Goal: Task Accomplishment & Management: Manage account settings

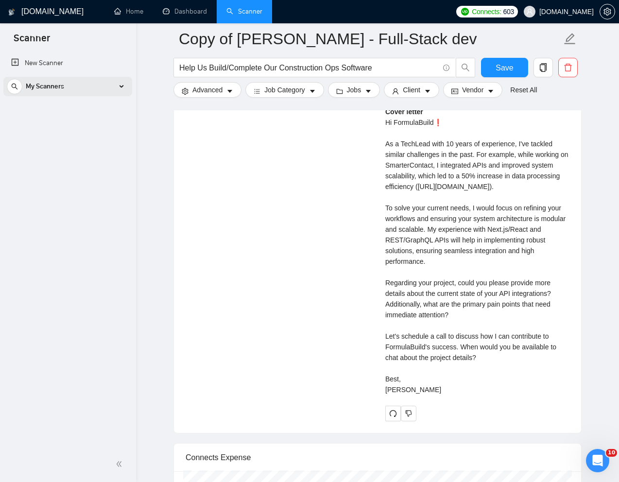
click at [106, 87] on div "My Scanners" at bounding box center [68, 86] width 122 height 19
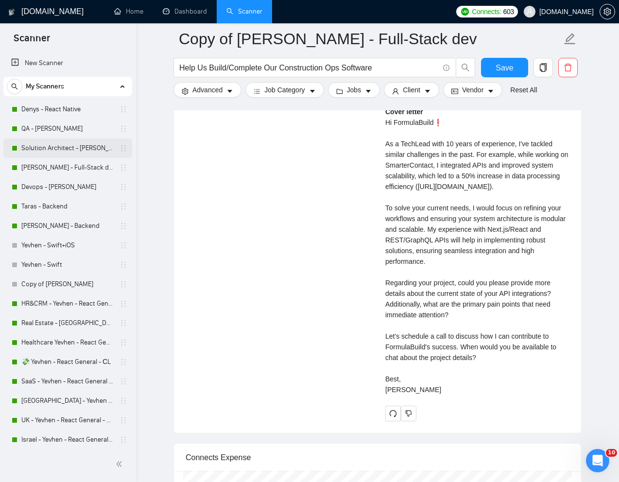
click at [49, 146] on link "Solution Architect - [PERSON_NAME]" at bounding box center [67, 147] width 92 height 19
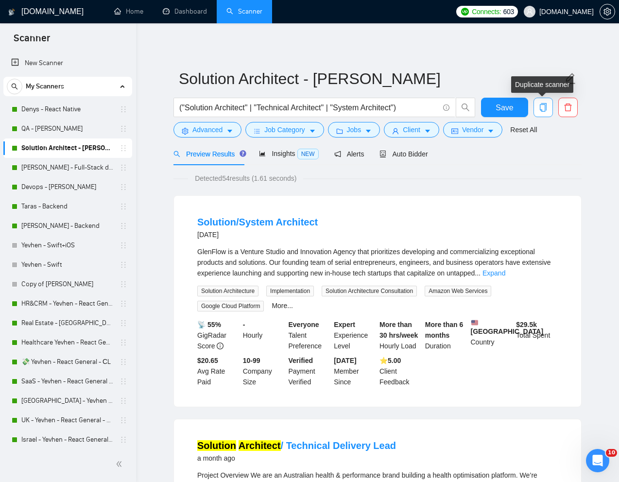
click at [543, 106] on icon "copy" at bounding box center [542, 107] width 9 height 9
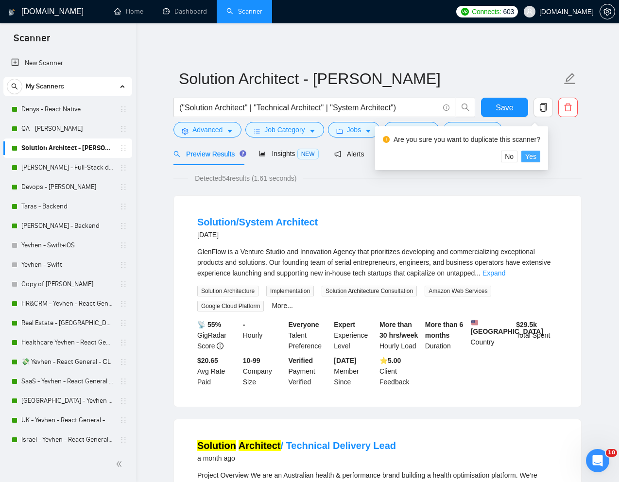
click at [534, 156] on span "Yes" at bounding box center [530, 156] width 11 height 11
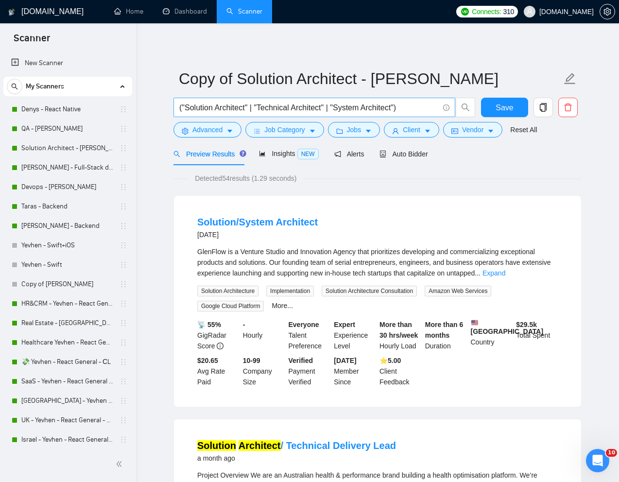
click at [363, 109] on input "("Solution Architect" | "Technical Architect" | "System Architect")" at bounding box center [308, 107] width 259 height 12
paste input "Solutions Architect / Tech Lead"
type input "Solutions Architect / Tech Lead"
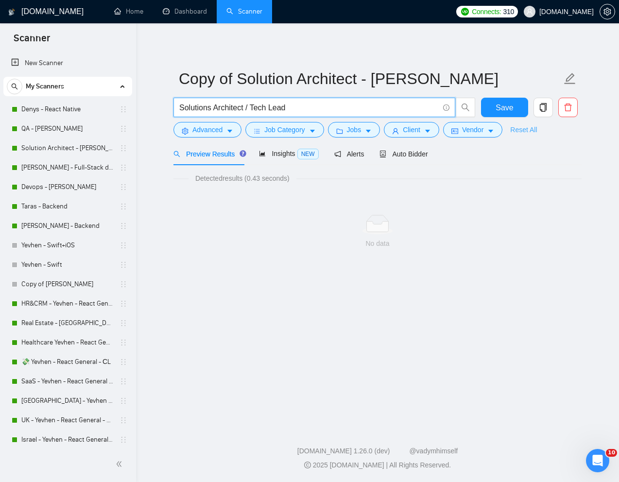
click at [530, 125] on link "Reset All" at bounding box center [523, 129] width 27 height 11
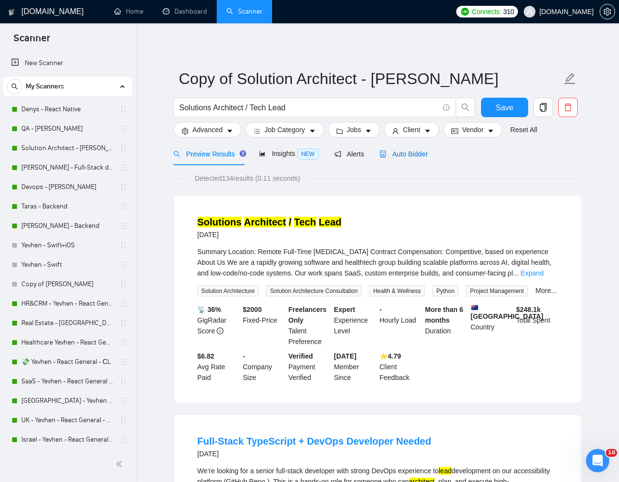
click at [417, 157] on span "Auto Bidder" at bounding box center [403, 154] width 48 height 8
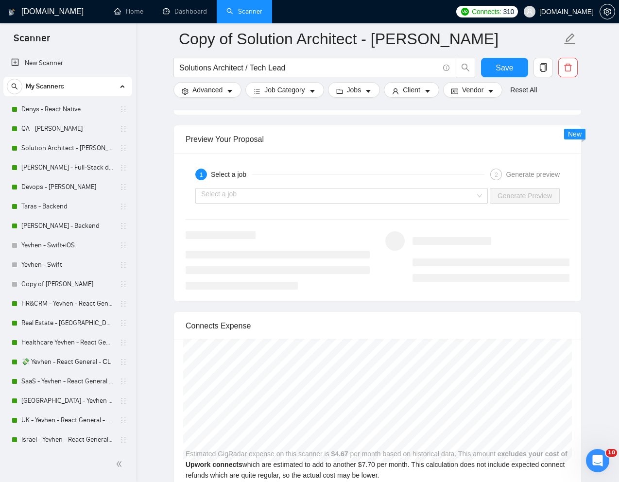
scroll to position [1802, 0]
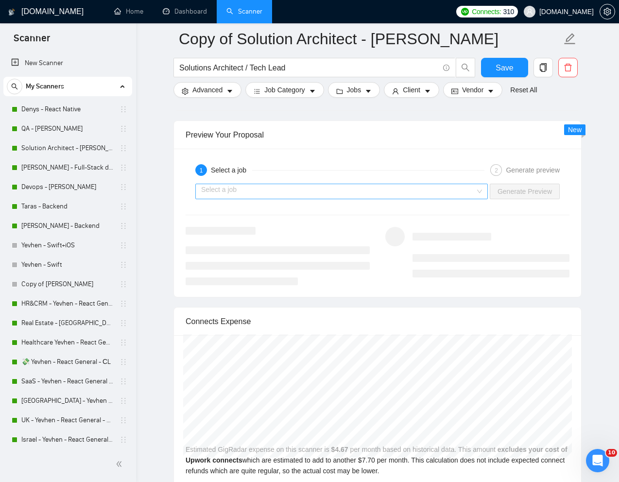
click at [441, 192] on input "search" at bounding box center [338, 191] width 274 height 15
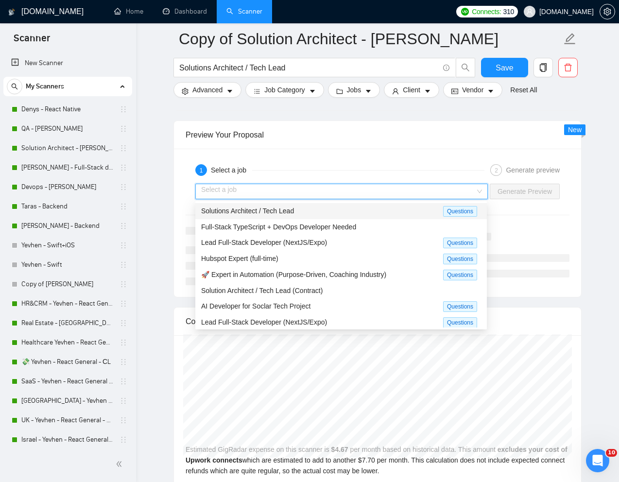
click at [344, 213] on div "Solutions Architect / Tech Lead" at bounding box center [322, 210] width 242 height 11
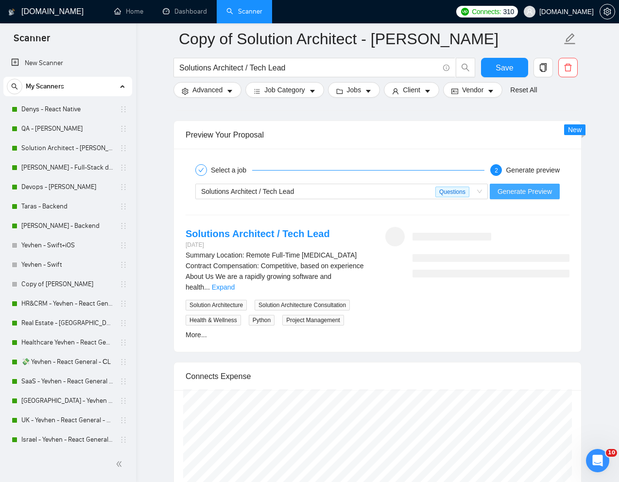
click at [508, 192] on span "Generate Preview" at bounding box center [524, 191] width 54 height 11
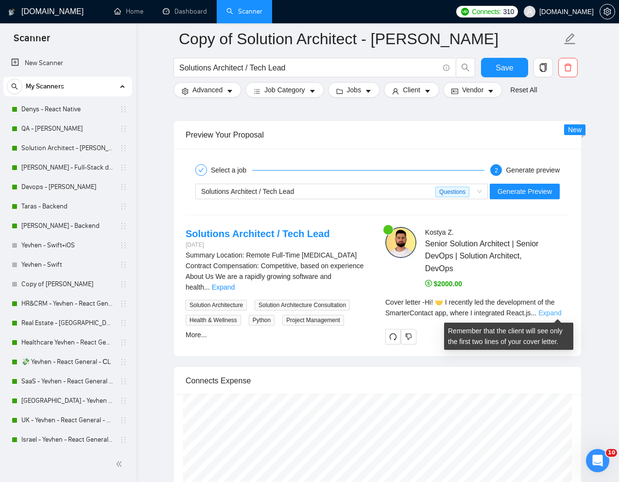
click at [553, 315] on link "Expand" at bounding box center [549, 313] width 23 height 8
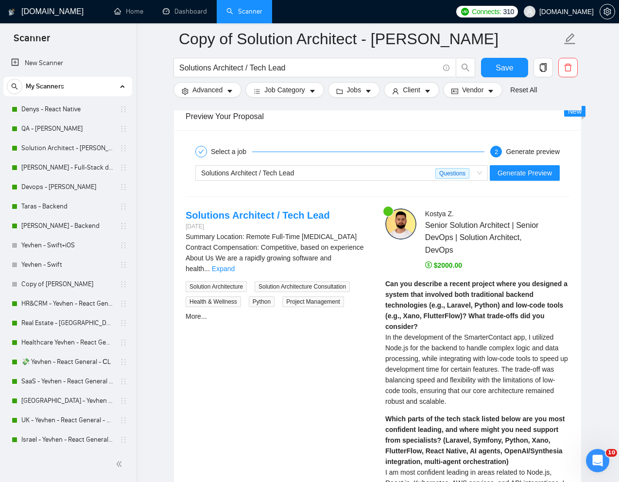
scroll to position [1821, 0]
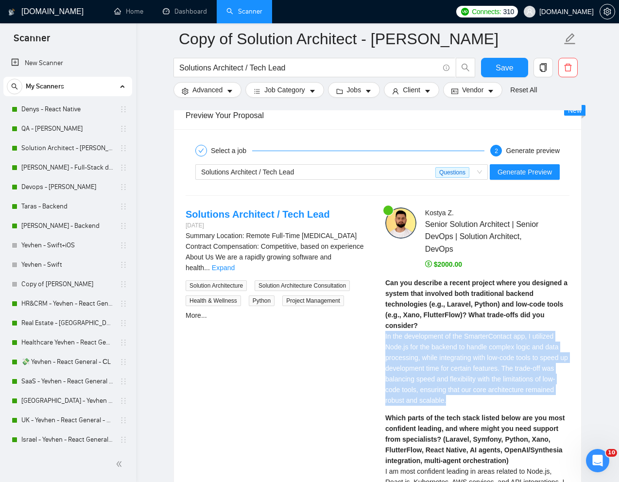
drag, startPoint x: 385, startPoint y: 335, endPoint x: 493, endPoint y: 397, distance: 125.0
click at [493, 397] on div "Can you describe a recent project where you designed a system that involved bot…" at bounding box center [477, 341] width 184 height 128
copy span "In the development of the SmarterContact app, I utilized Node.js for the backen…"
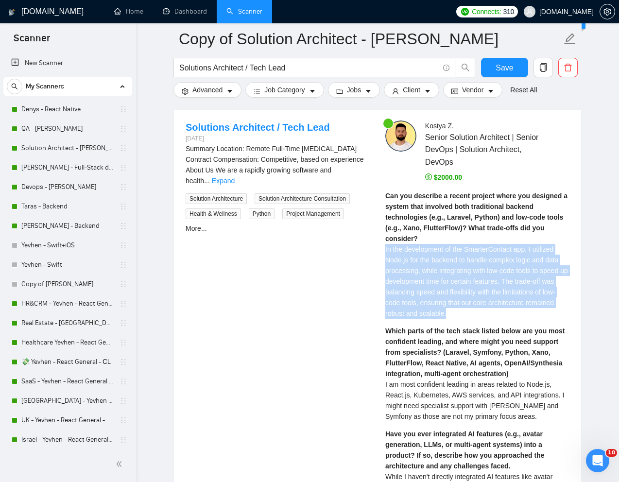
scroll to position [1909, 0]
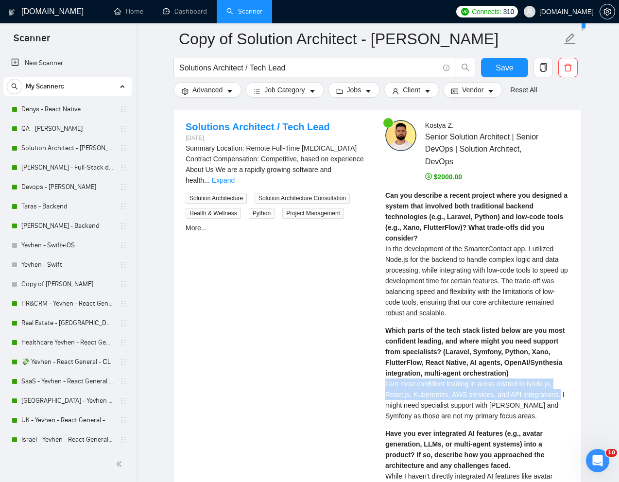
drag, startPoint x: 383, startPoint y: 383, endPoint x: 564, endPoint y: 392, distance: 181.8
copy span "I am most confident leading in areas related to Node.js, React.js, Kubernetes, …"
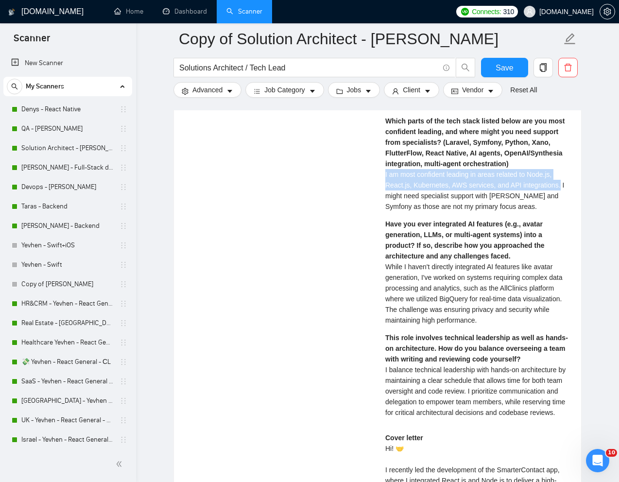
scroll to position [2120, 0]
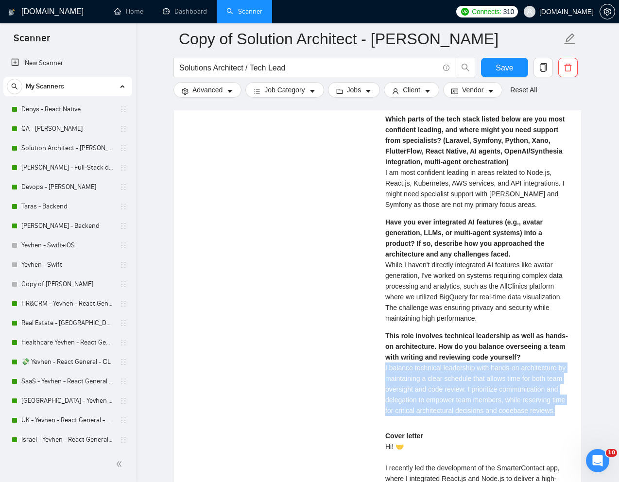
drag, startPoint x: 383, startPoint y: 366, endPoint x: 447, endPoint y: 420, distance: 84.4
click at [447, 420] on div "[PERSON_NAME] Senior Solution Architect | Senior DevOps | Solution Architect, D…" at bounding box center [477, 300] width 200 height 782
copy span "I balance technical leadership with hands-on architecture by maintaining a clea…"
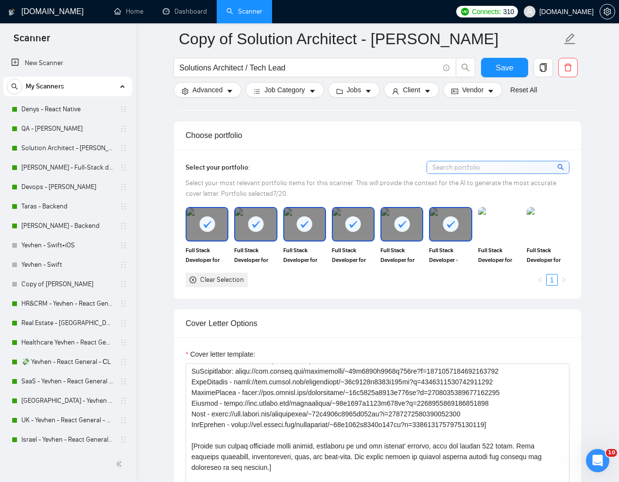
scroll to position [124, 0]
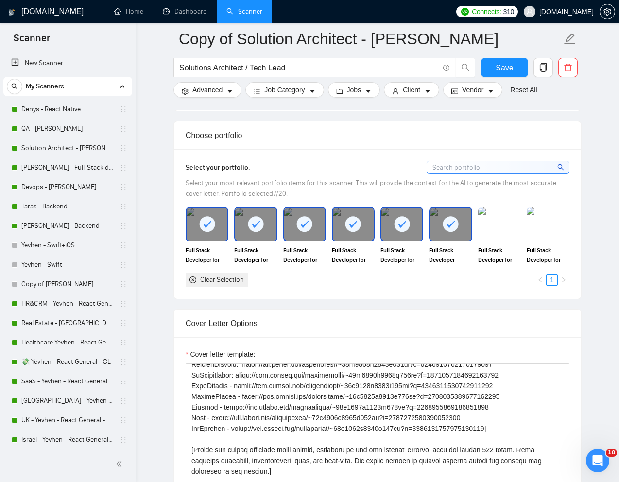
click at [412, 234] on div at bounding box center [401, 224] width 41 height 32
click at [412, 234] on img at bounding box center [401, 224] width 41 height 32
click at [447, 234] on div at bounding box center [450, 224] width 41 height 32
click at [347, 234] on div at bounding box center [353, 224] width 41 height 32
click at [317, 232] on div at bounding box center [304, 224] width 41 height 32
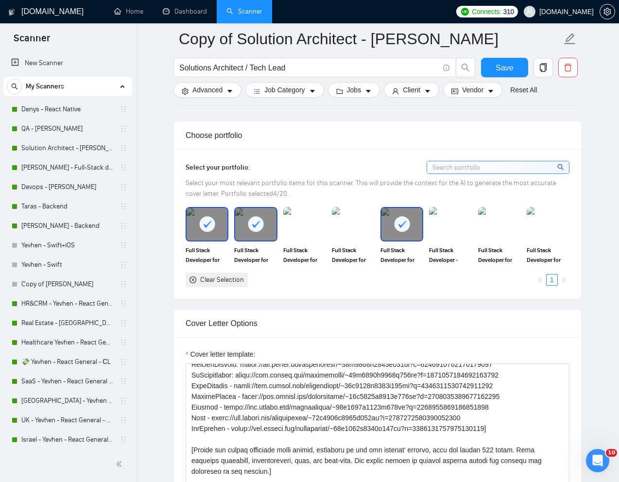
click at [265, 232] on div at bounding box center [255, 224] width 41 height 32
click at [234, 232] on div at bounding box center [255, 224] width 43 height 34
click at [221, 232] on div at bounding box center [206, 224] width 41 height 32
click at [242, 232] on div at bounding box center [255, 224] width 41 height 32
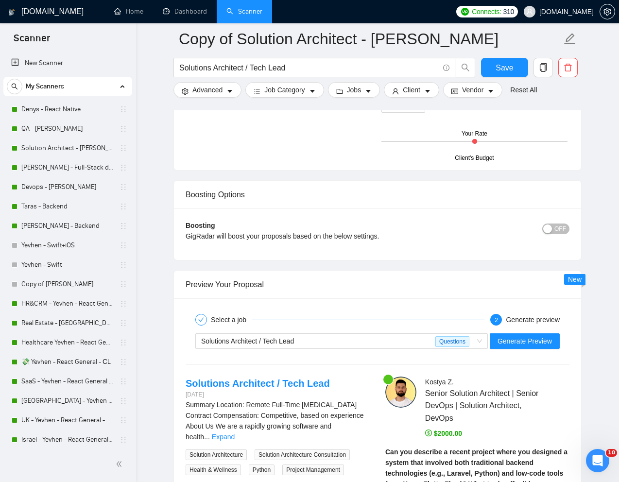
scroll to position [1691, 0]
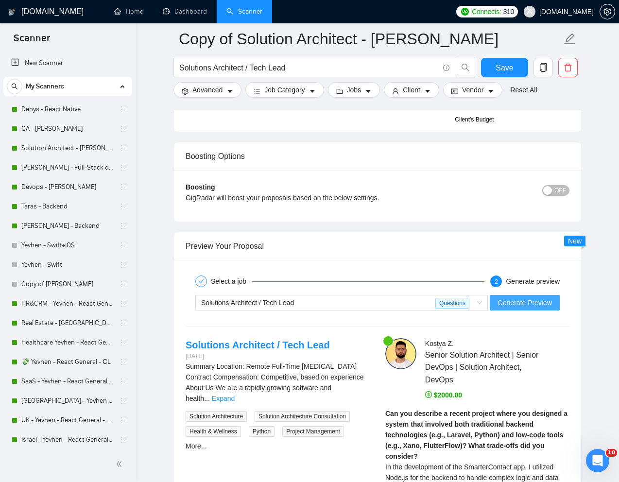
click at [535, 299] on span "Generate Preview" at bounding box center [524, 302] width 54 height 11
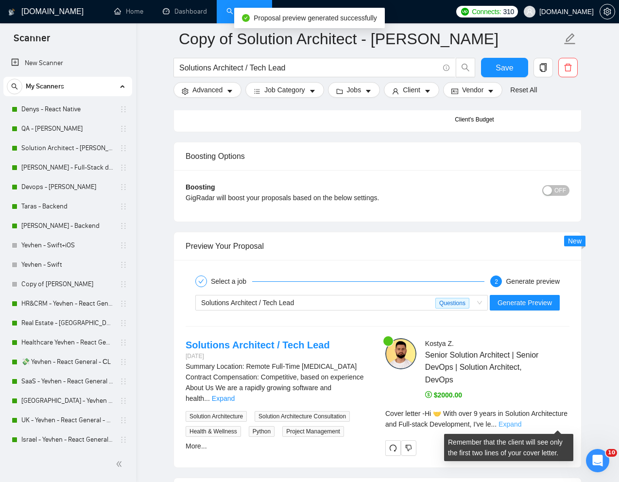
click at [521, 421] on link "Expand" at bounding box center [509, 424] width 23 height 8
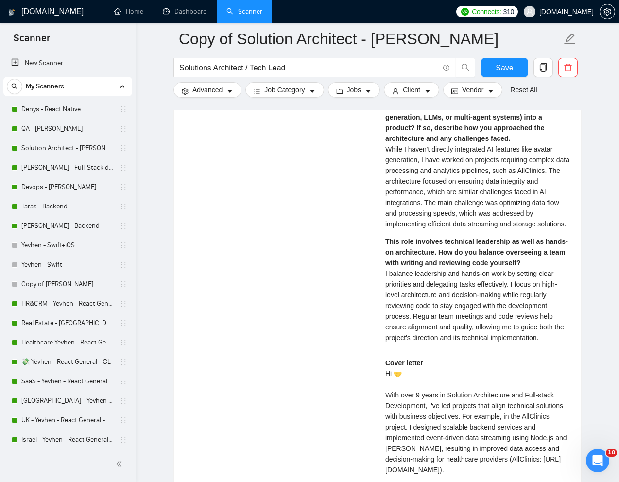
scroll to position [2287, 0]
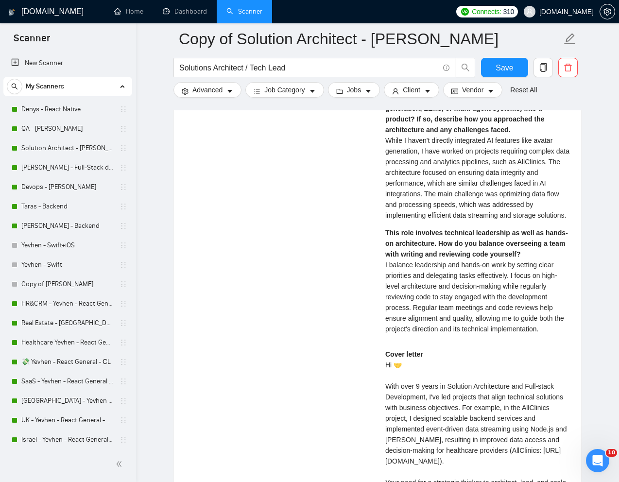
click at [398, 287] on span "I balance leadership and hands-on work by setting clear priorities and delegati…" at bounding box center [474, 297] width 179 height 72
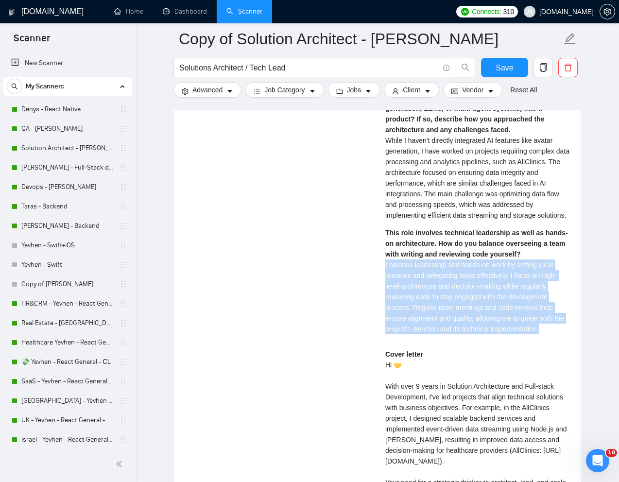
drag, startPoint x: 383, startPoint y: 277, endPoint x: 569, endPoint y: 338, distance: 196.1
click at [569, 338] on div "[PERSON_NAME] Senior Solution Architect | Senior DevOps | Solution Architect, D…" at bounding box center [477, 192] width 200 height 900
copy span "I balance leadership and hands-on work by setting clear priorities and delegati…"
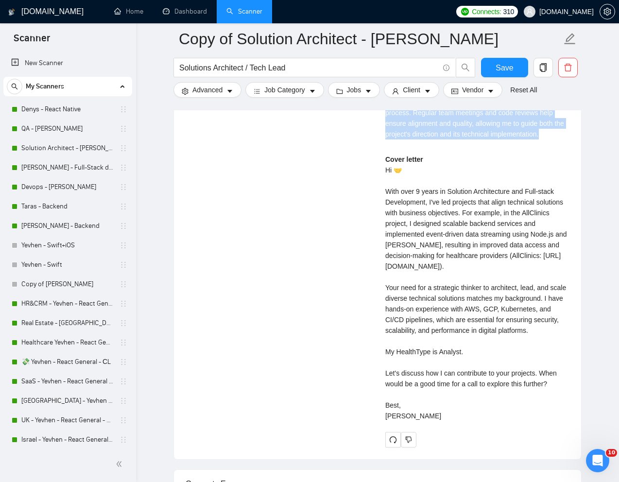
scroll to position [2478, 0]
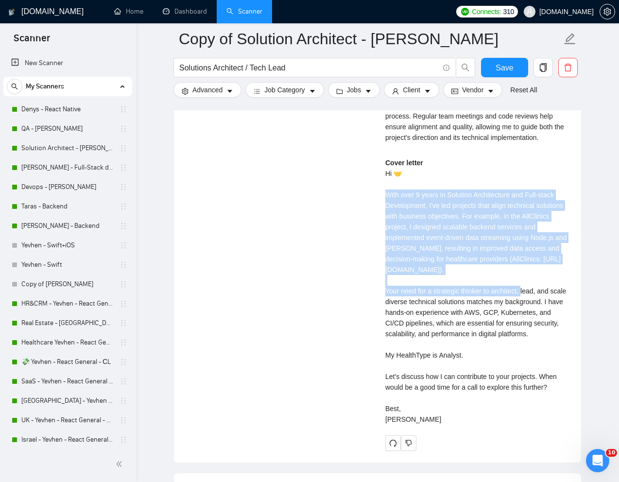
drag, startPoint x: 384, startPoint y: 206, endPoint x: 517, endPoint y: 295, distance: 159.7
click at [517, 295] on div "[PERSON_NAME] Senior Solution Architect | Senior DevOps | Solution Architect, D…" at bounding box center [477, 0] width 200 height 900
copy div "ith over 9 years in Solution Architecture and Full-stack Development, I've led …"
click at [49, 110] on link "Denys - React Native" at bounding box center [67, 109] width 92 height 19
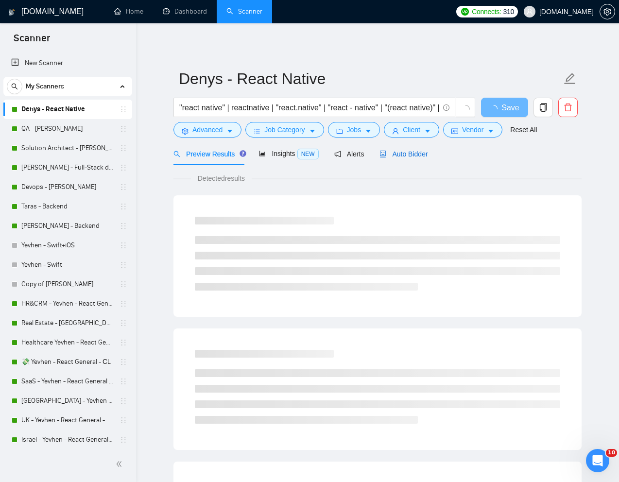
click at [409, 151] on span "Auto Bidder" at bounding box center [403, 154] width 48 height 8
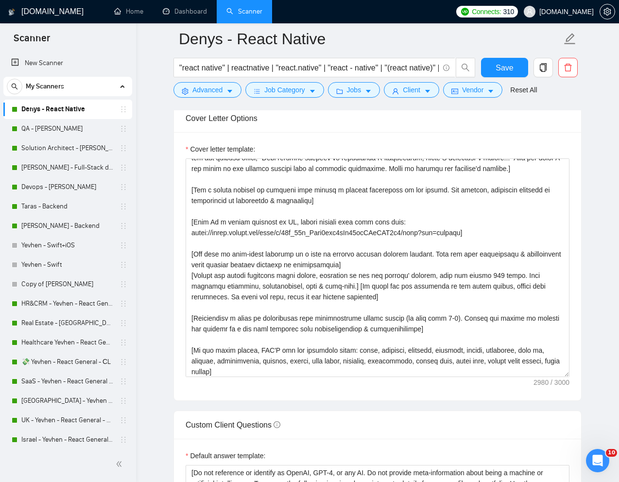
scroll to position [246, 0]
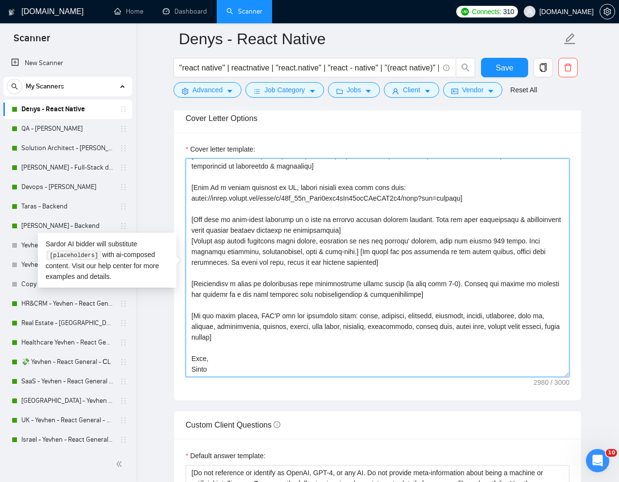
click at [229, 369] on textarea "Cover letter template:" at bounding box center [377, 267] width 384 height 218
type textarea "[Lorem ips dolorsita conse adipis el s doeiu temp incidi utl etdolore mag aliqu…"
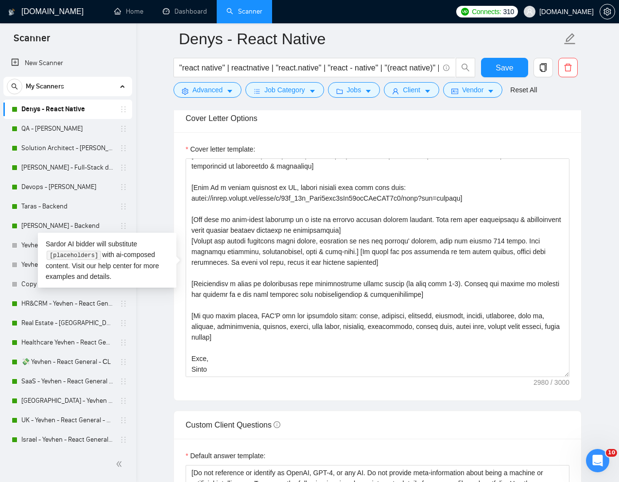
click at [370, 393] on div "Cover letter template:" at bounding box center [377, 266] width 407 height 268
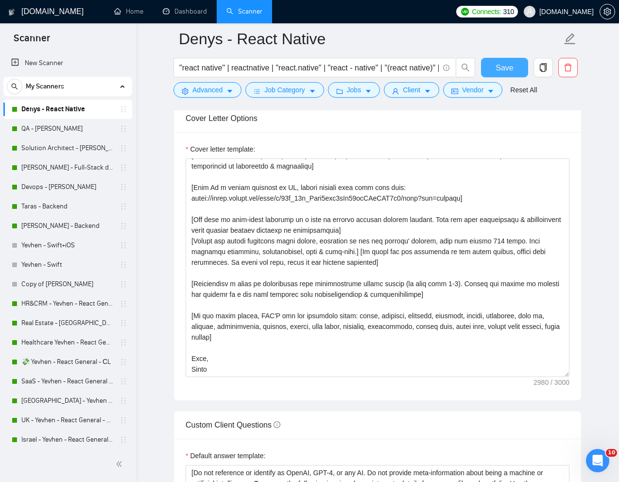
click at [507, 67] on span "Save" at bounding box center [503, 68] width 17 height 12
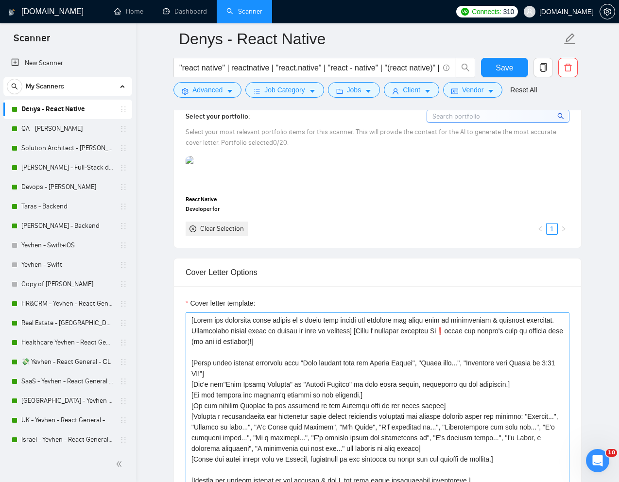
scroll to position [826, 0]
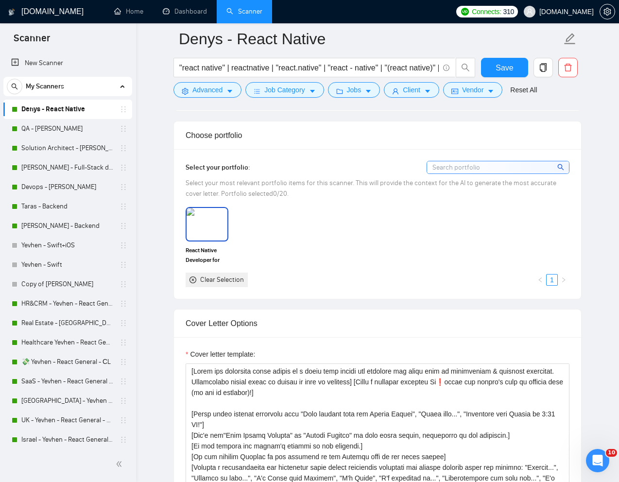
click at [223, 220] on img at bounding box center [206, 224] width 41 height 32
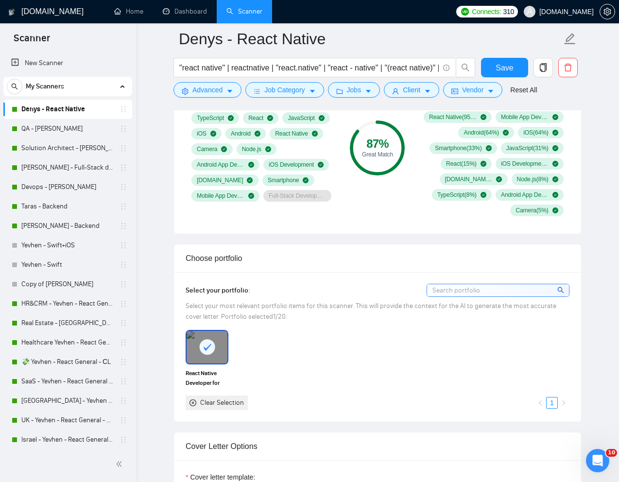
scroll to position [697, 0]
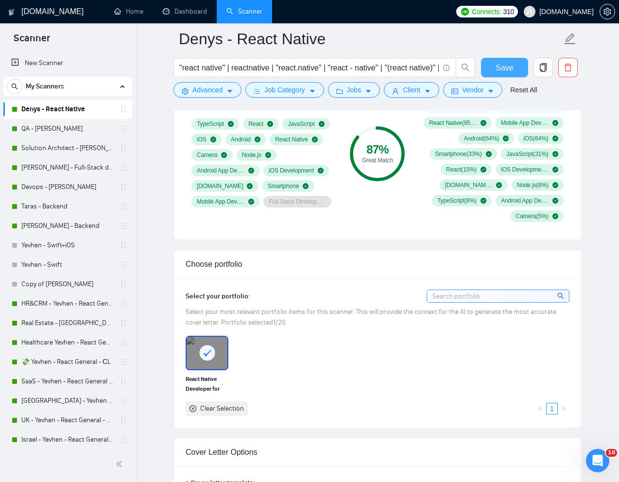
click at [497, 69] on span "Save" at bounding box center [503, 68] width 17 height 12
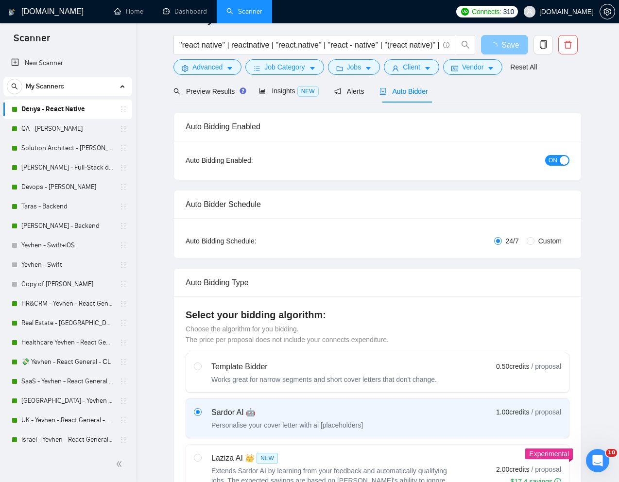
scroll to position [0, 0]
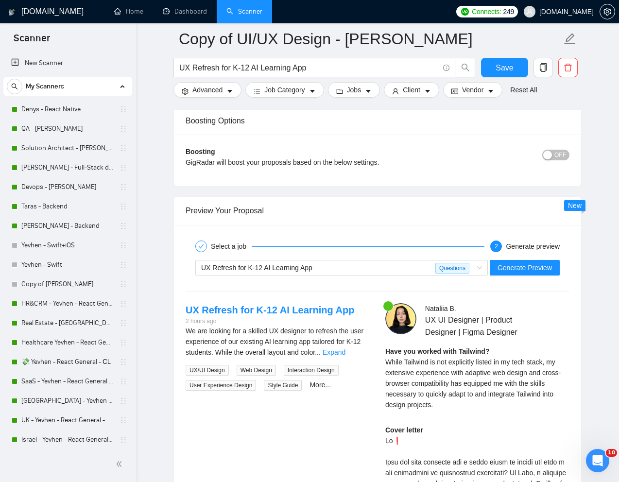
scroll to position [182, 0]
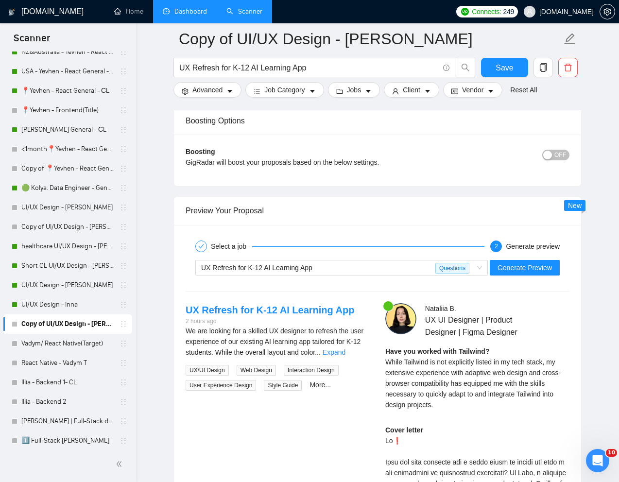
click at [177, 15] on link "Dashboard" at bounding box center [185, 11] width 44 height 8
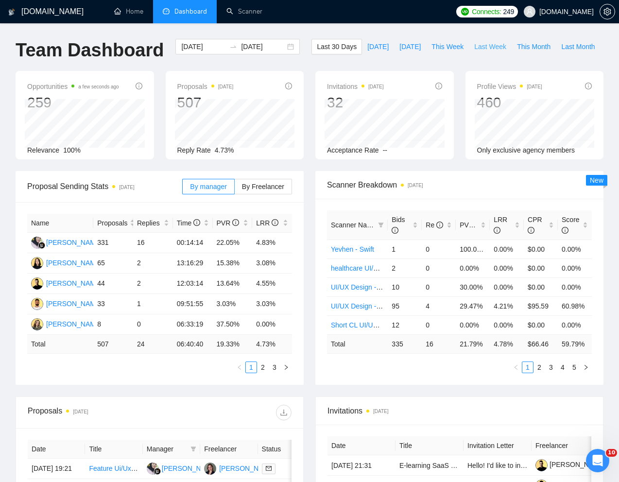
click at [474, 52] on span "Last Week" at bounding box center [490, 46] width 32 height 11
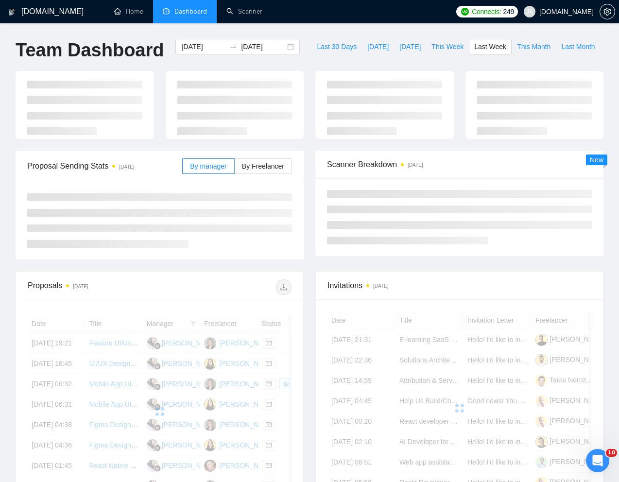
type input "2025-09-08"
type input "2025-09-14"
